Goal: Find specific page/section: Find specific page/section

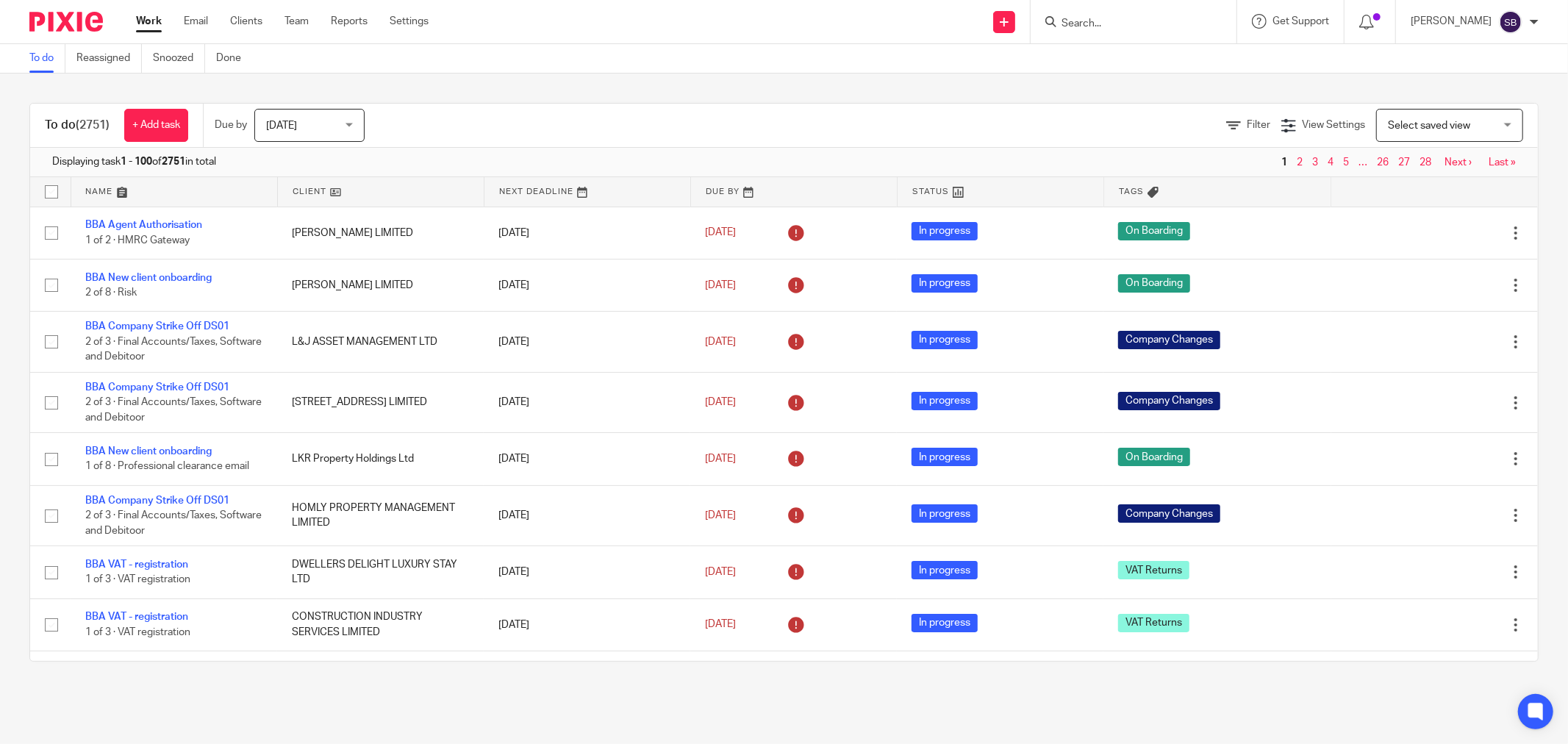
click at [1099, 19] on input "Search" at bounding box center [1126, 24] width 132 height 13
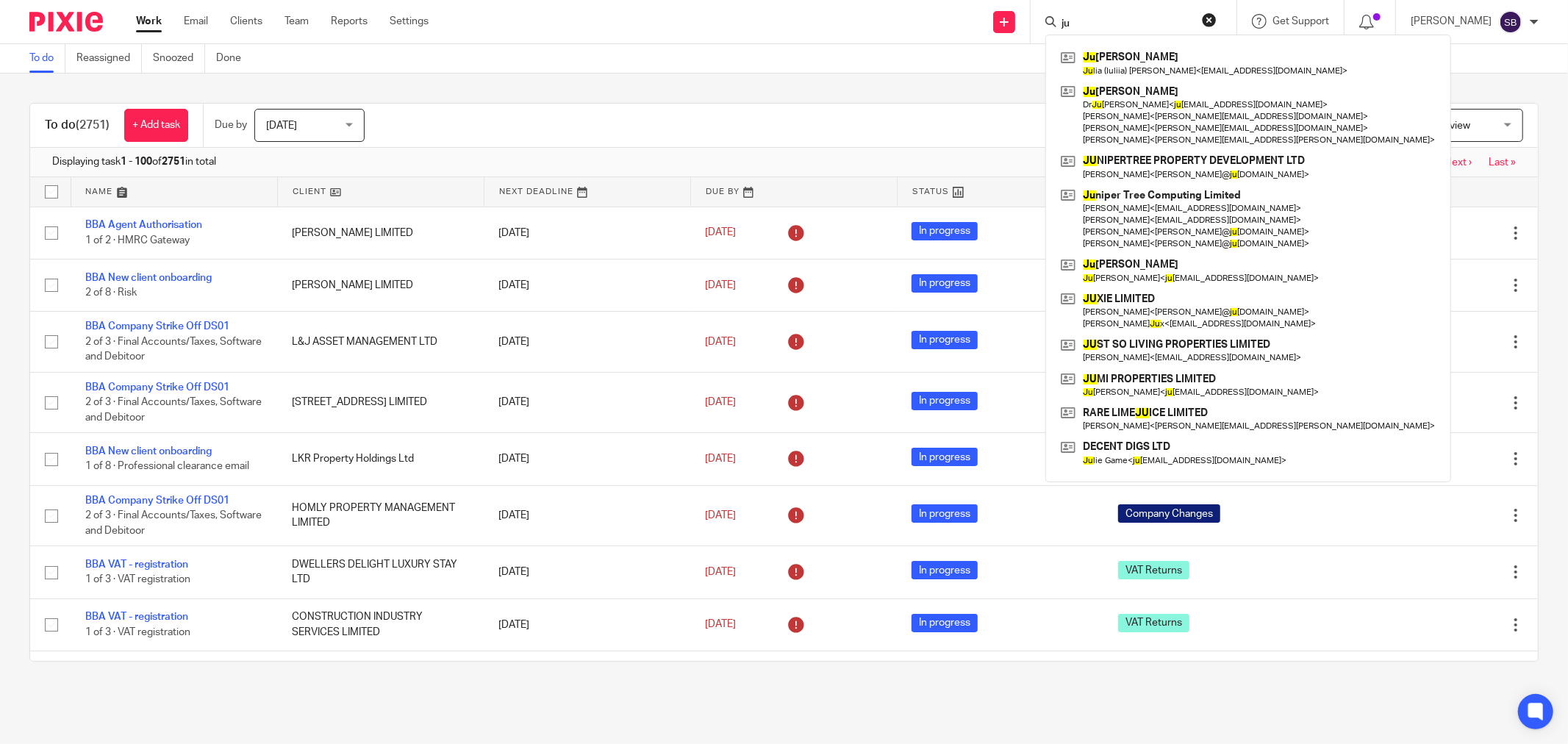
type input "j"
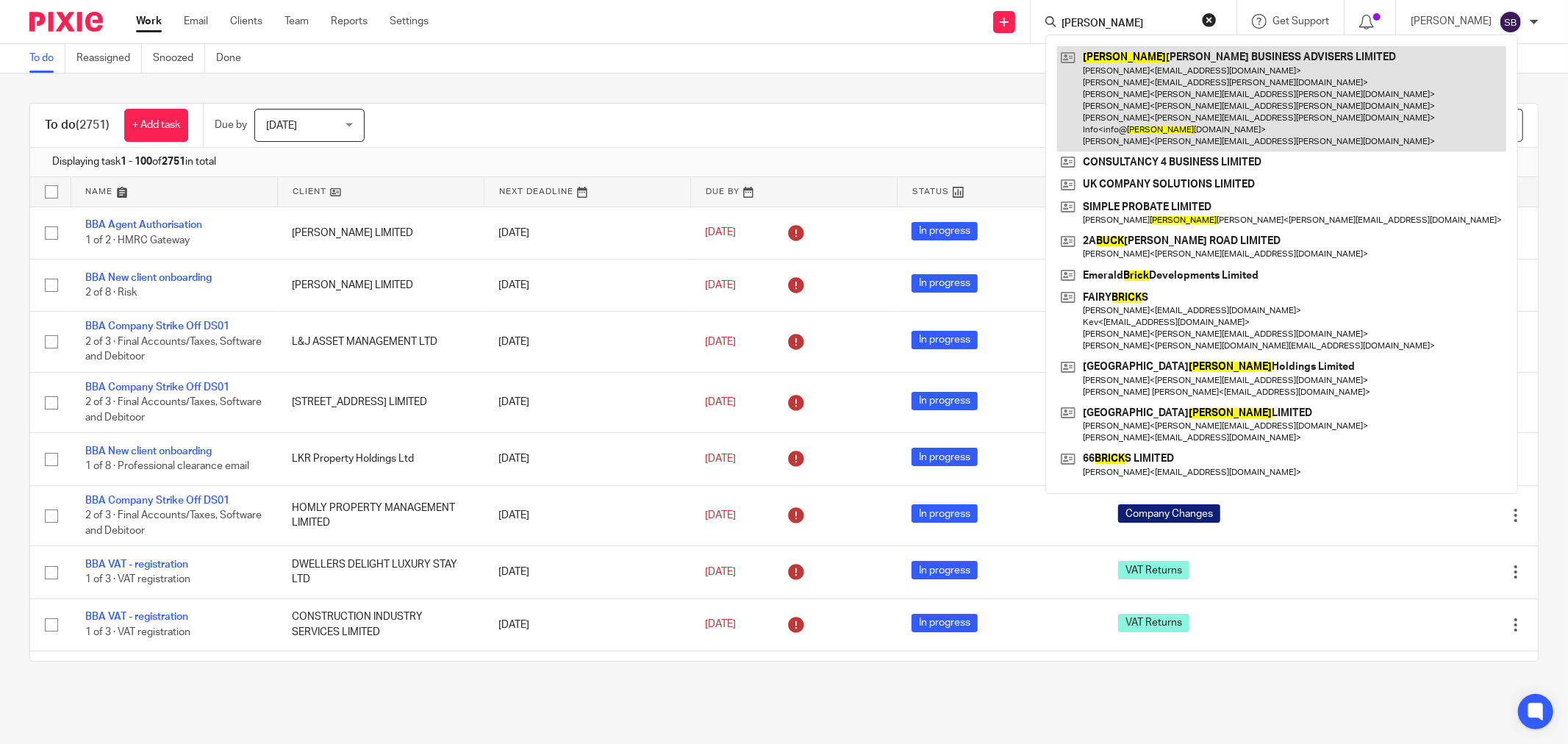
type input "bick"
click at [1183, 83] on link at bounding box center [1281, 99] width 449 height 105
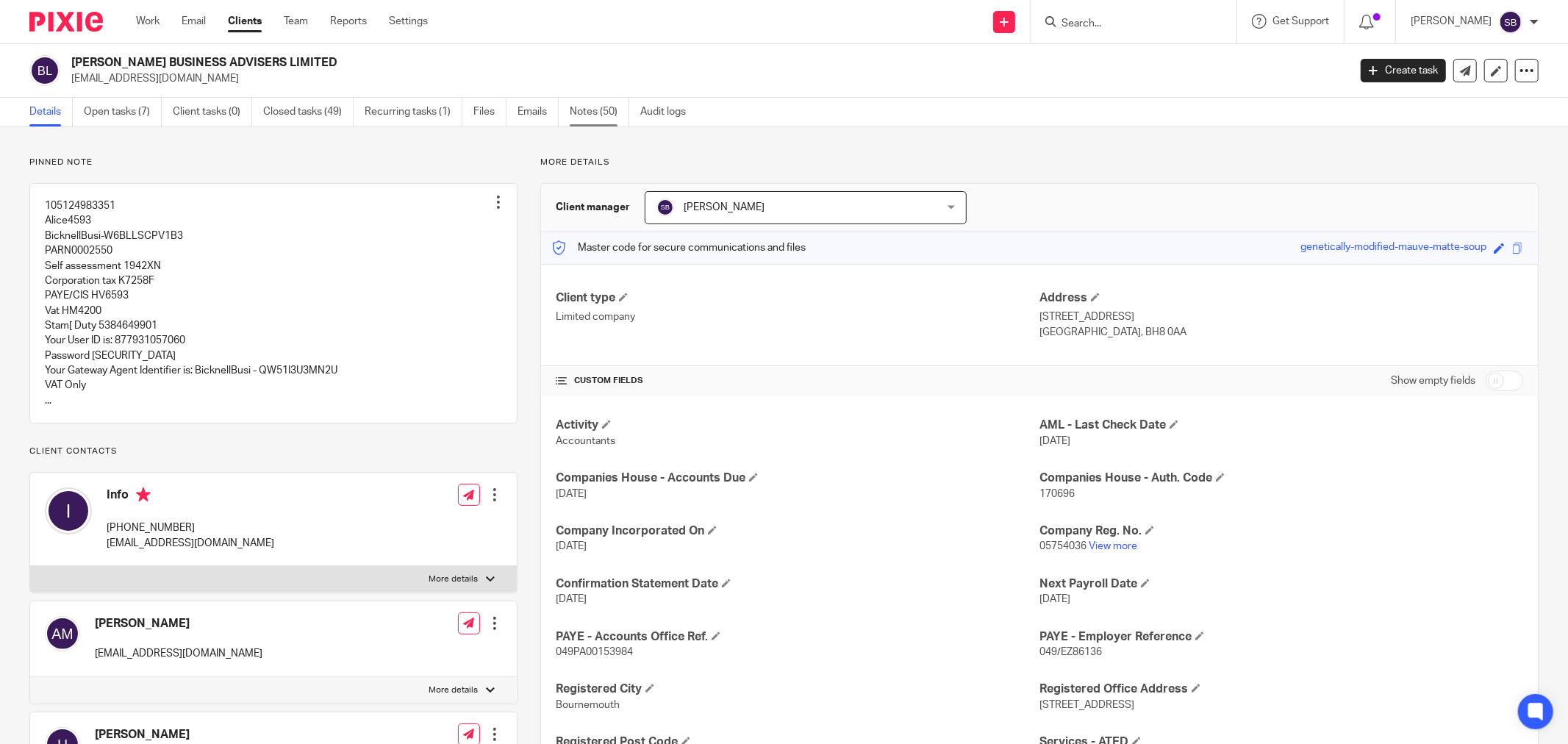
click at [583, 117] on link "Notes (50)" at bounding box center [599, 111] width 60 height 29
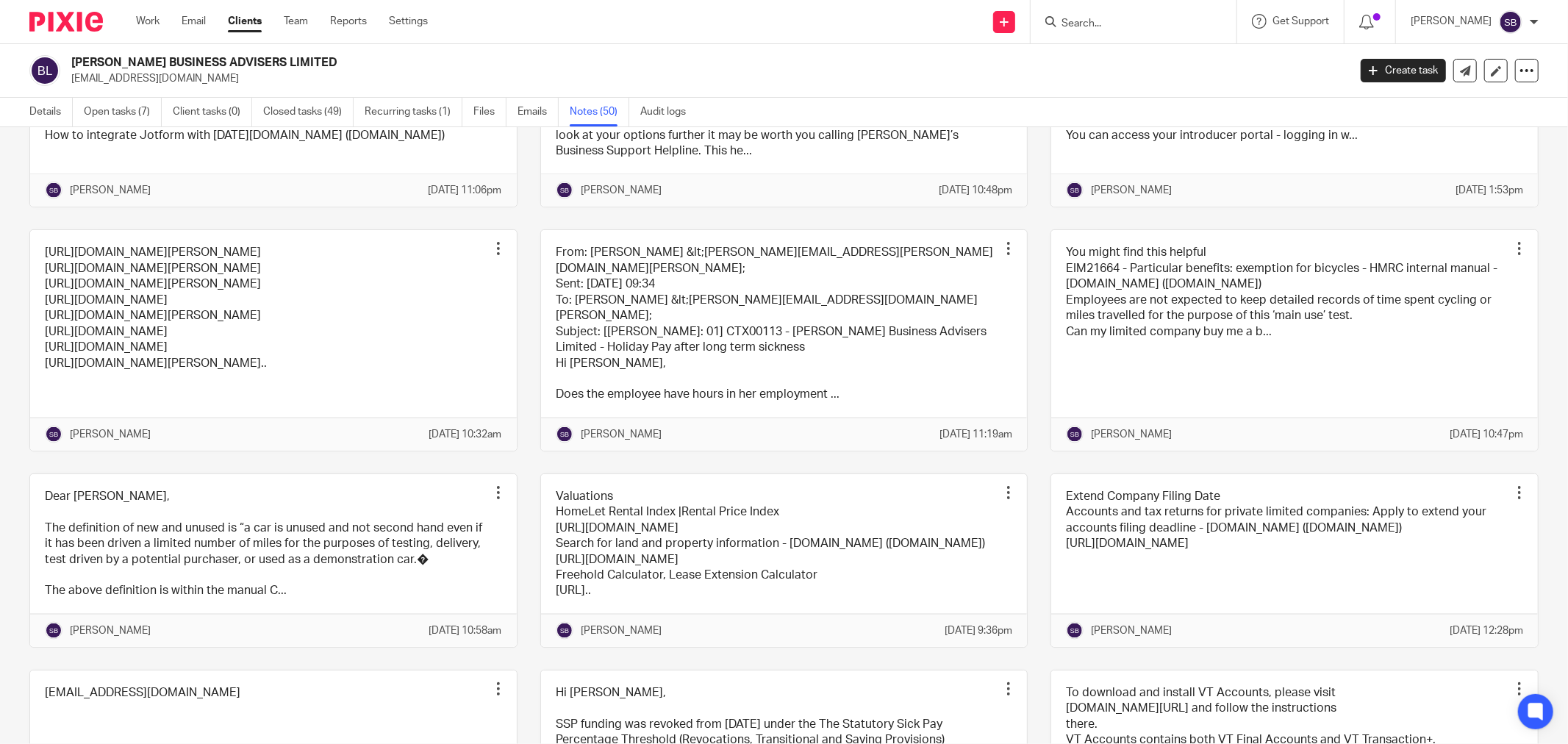
scroll to position [1796, 0]
click at [399, 413] on link at bounding box center [274, 339] width 487 height 219
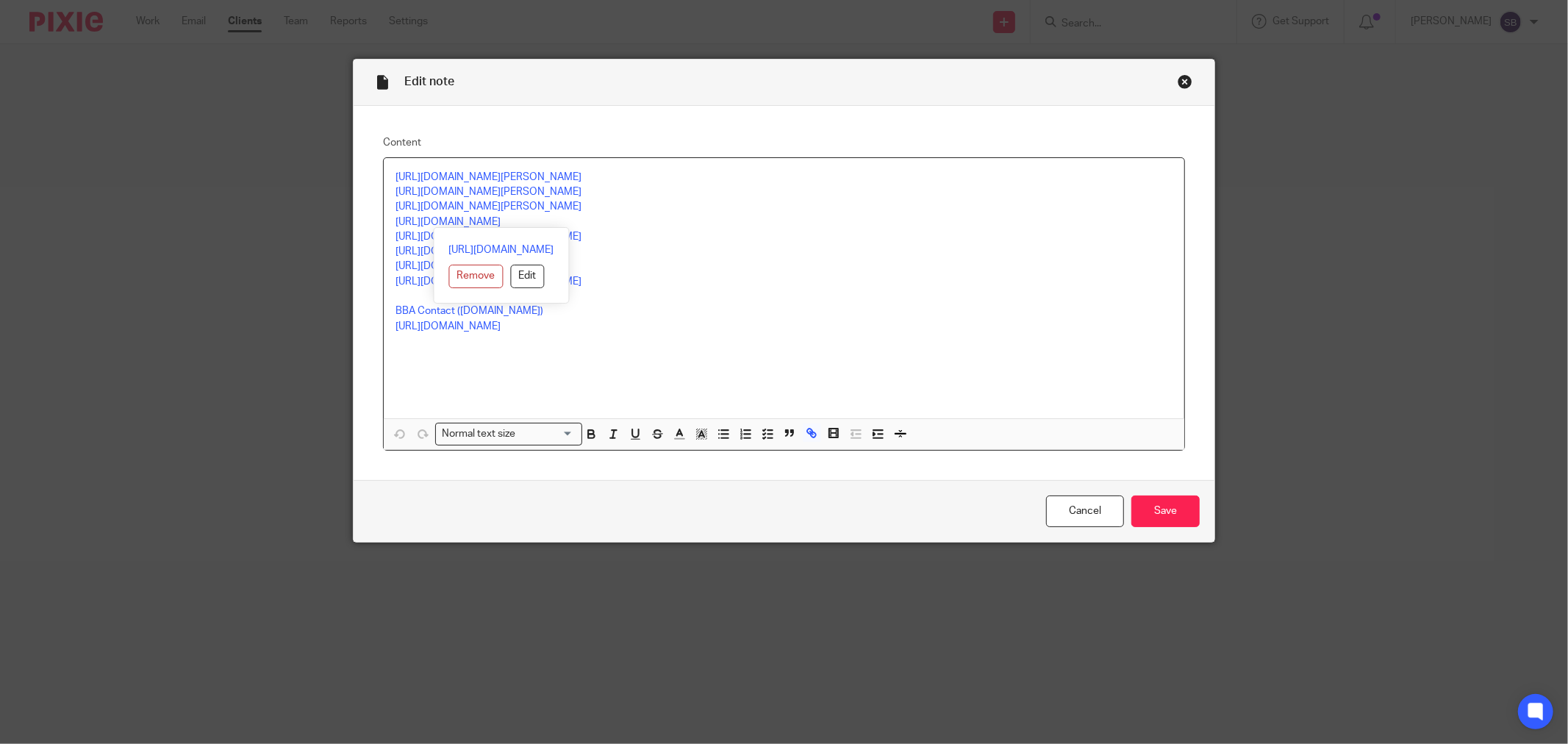
drag, startPoint x: 386, startPoint y: 222, endPoint x: 597, endPoint y: 223, distance: 211.0
click at [597, 223] on div "https://calendly.com/bridget-101/30min https://calendly.com/jayne-55/30min http…" at bounding box center [784, 287] width 801 height 260
copy link "https://calendly.com/bicknellbusiness/30min"
click at [1180, 85] on div "Close this dialog window" at bounding box center [1185, 81] width 15 height 15
